Goal: Navigation & Orientation: Find specific page/section

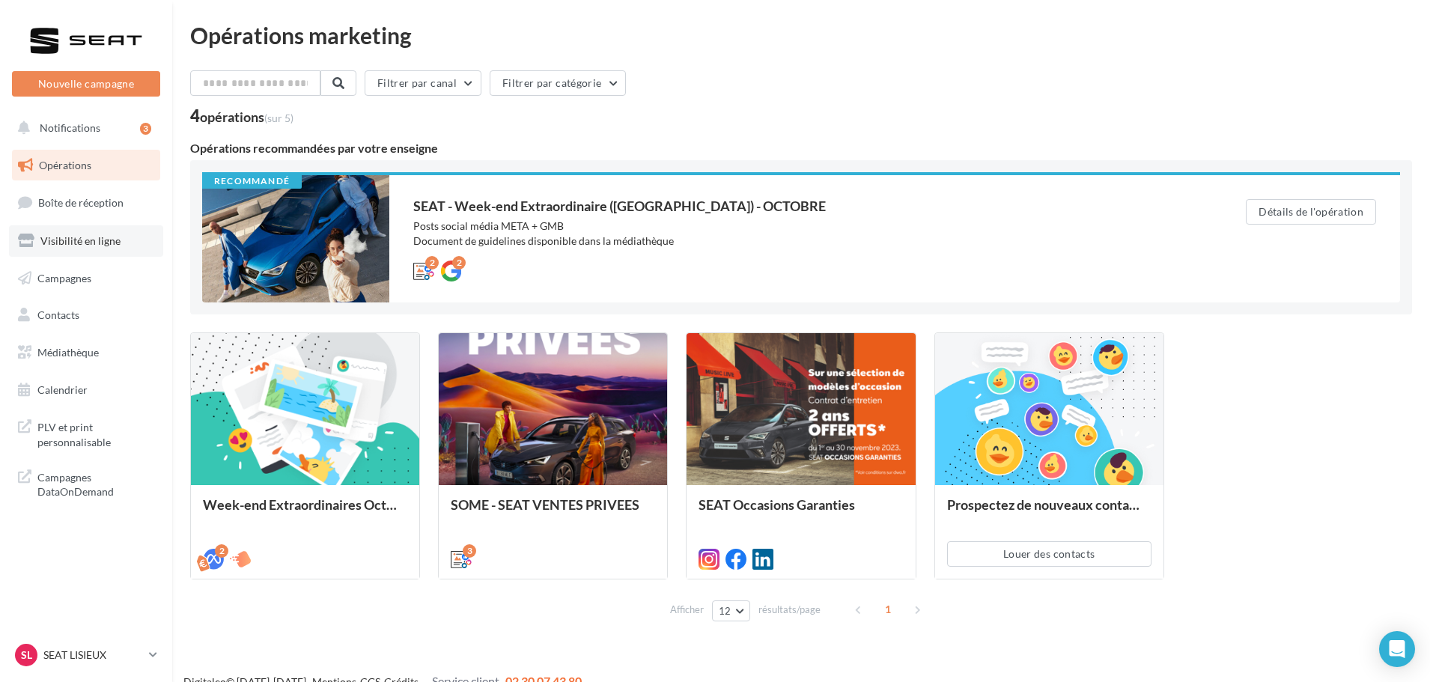
click at [86, 226] on link "Visibilité en ligne" at bounding box center [86, 240] width 154 height 31
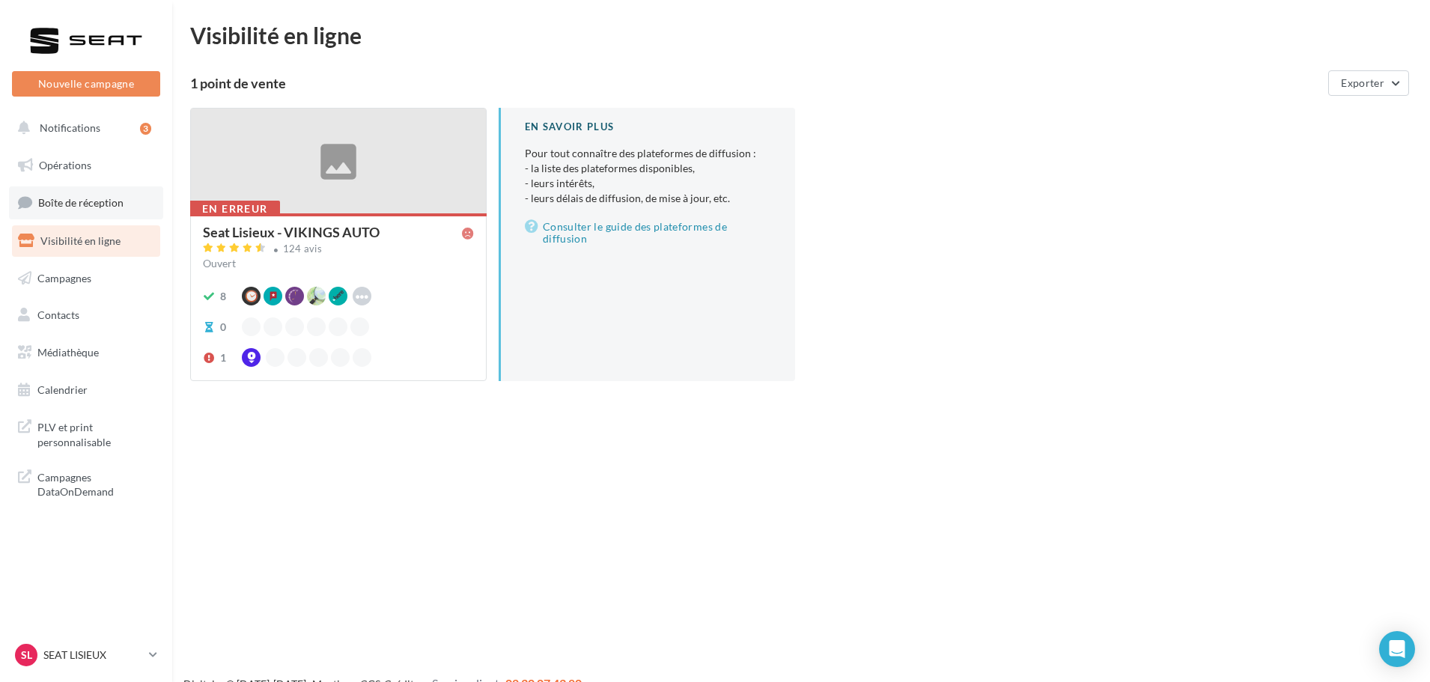
click at [91, 206] on span "Boîte de réception" at bounding box center [80, 202] width 85 height 13
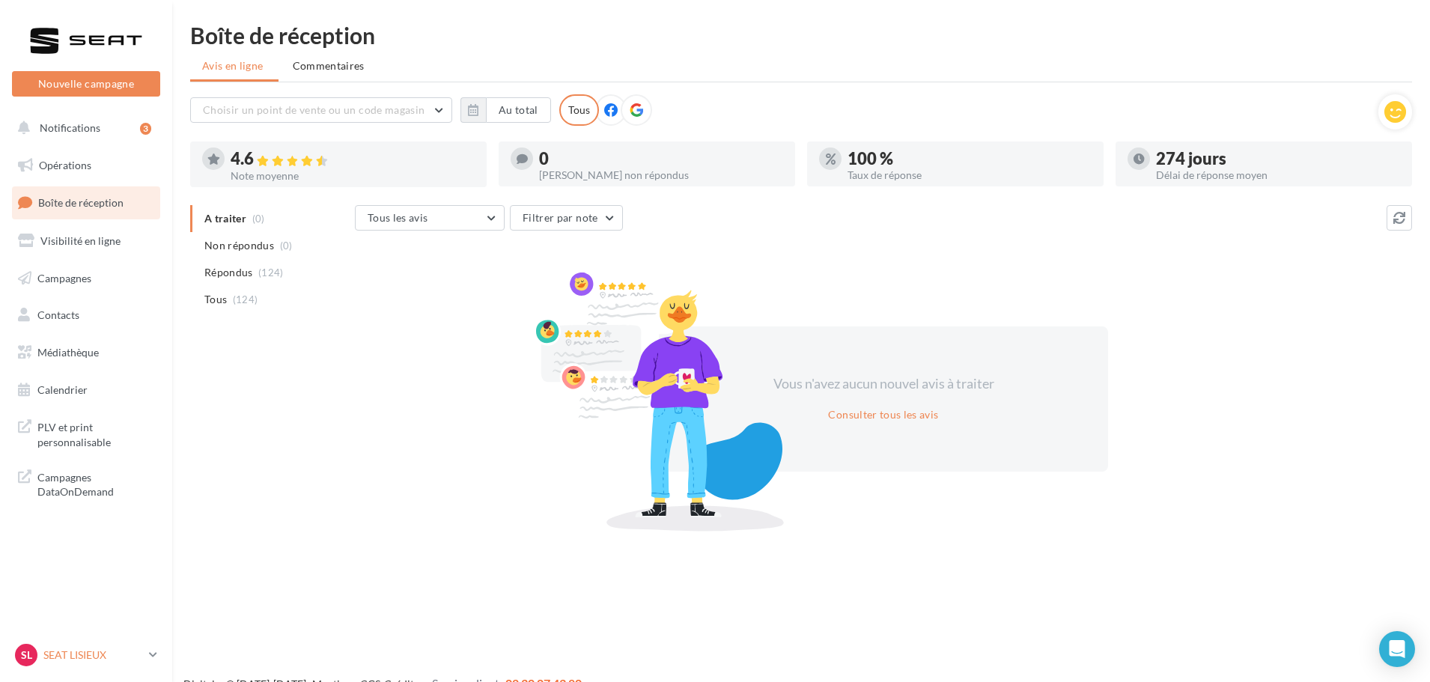
click at [88, 648] on p "SEAT LISIEUX" at bounding box center [93, 655] width 100 height 15
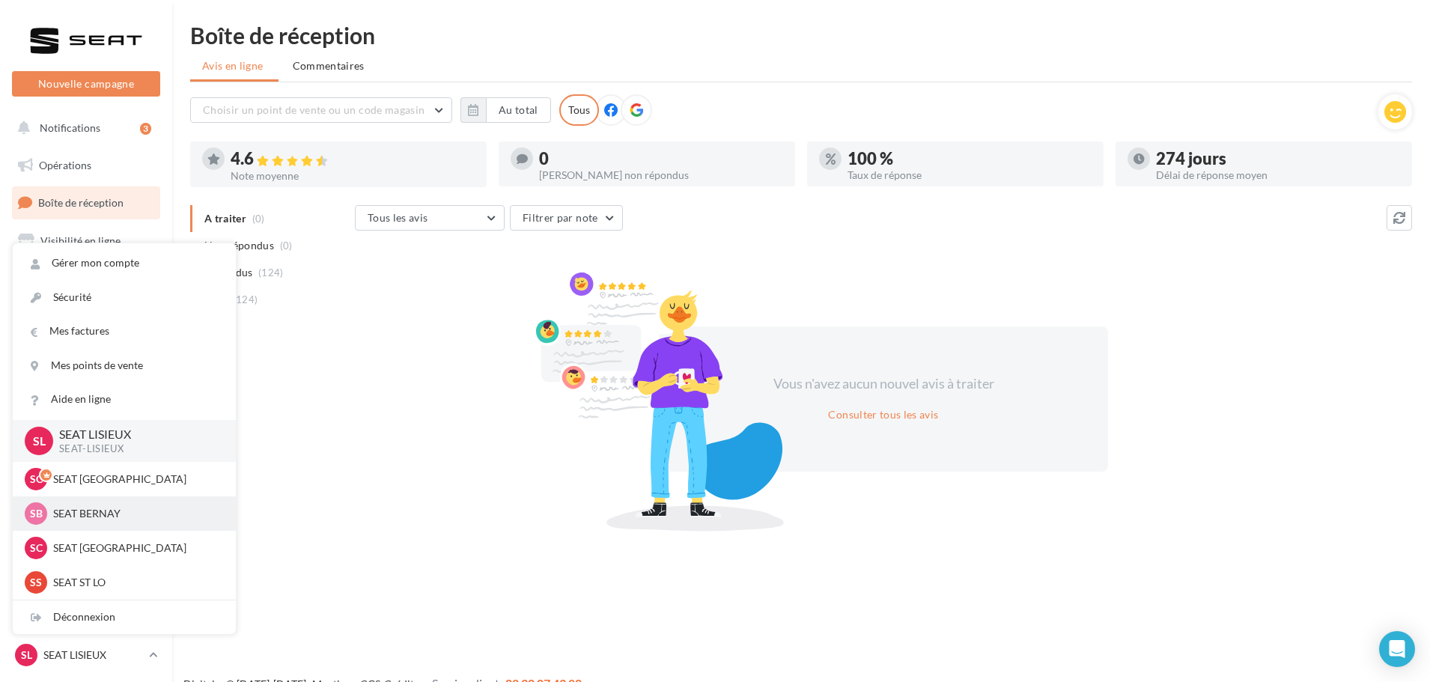
click at [109, 508] on p "SEAT BERNAY" at bounding box center [135, 513] width 165 height 15
